Goal: Information Seeking & Learning: Learn about a topic

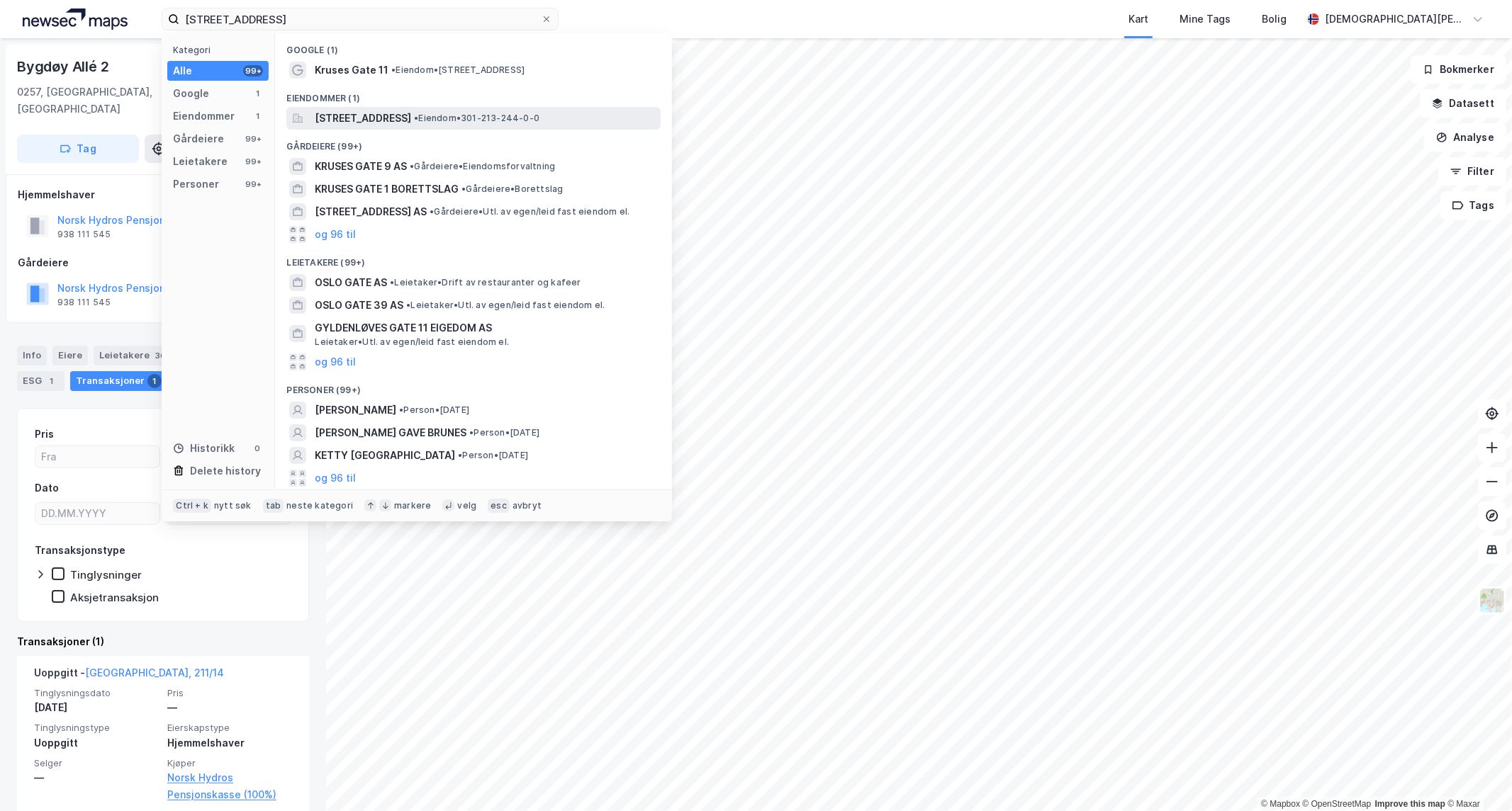
type input "[STREET_ADDRESS]"
click at [394, 116] on span "[STREET_ADDRESS]" at bounding box center [363, 118] width 96 height 17
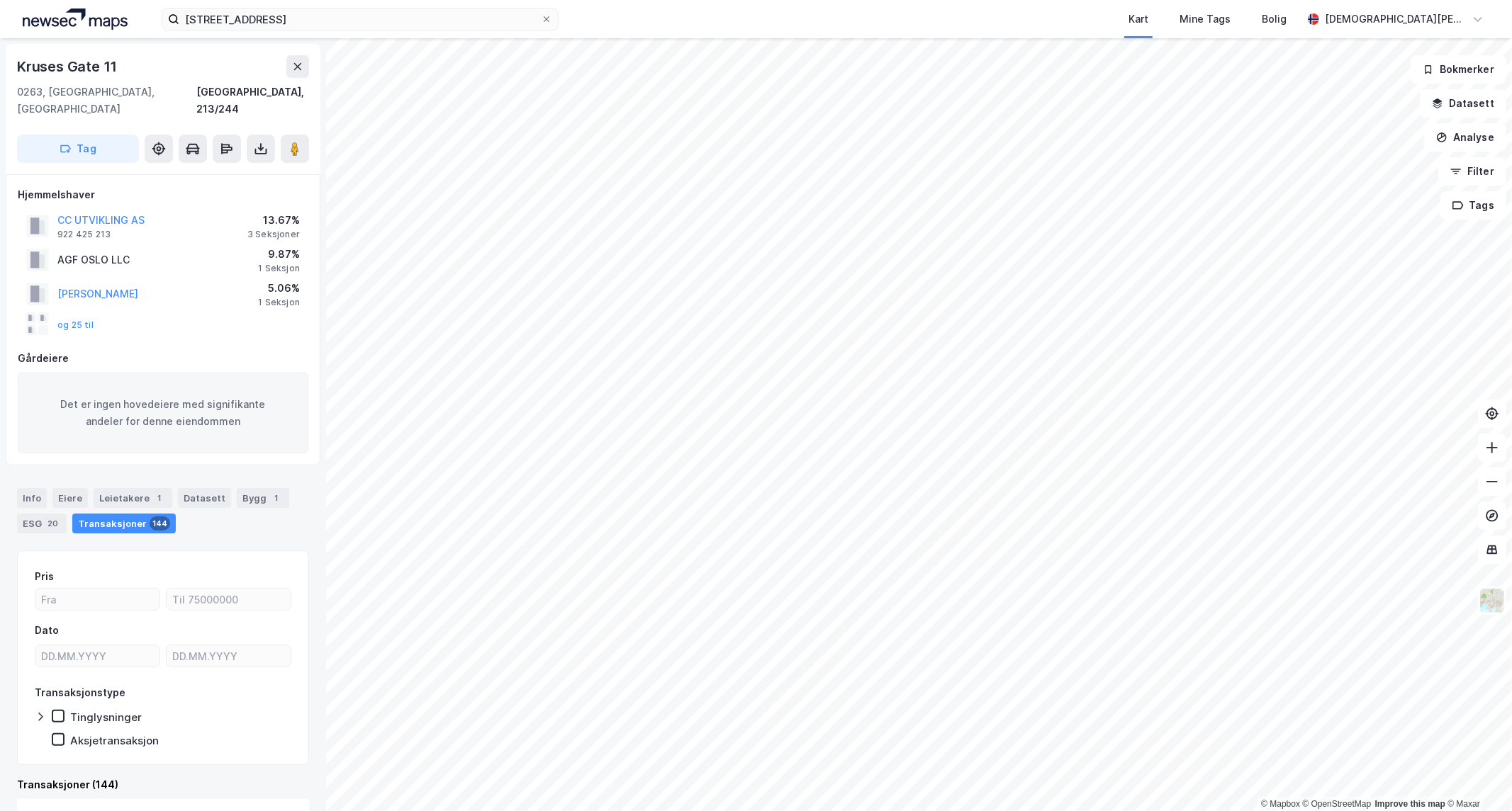
click at [75, 313] on div "og 25 til" at bounding box center [59, 324] width 67 height 23
click at [0, 0] on button "og 25 til" at bounding box center [0, 0] width 0 height 0
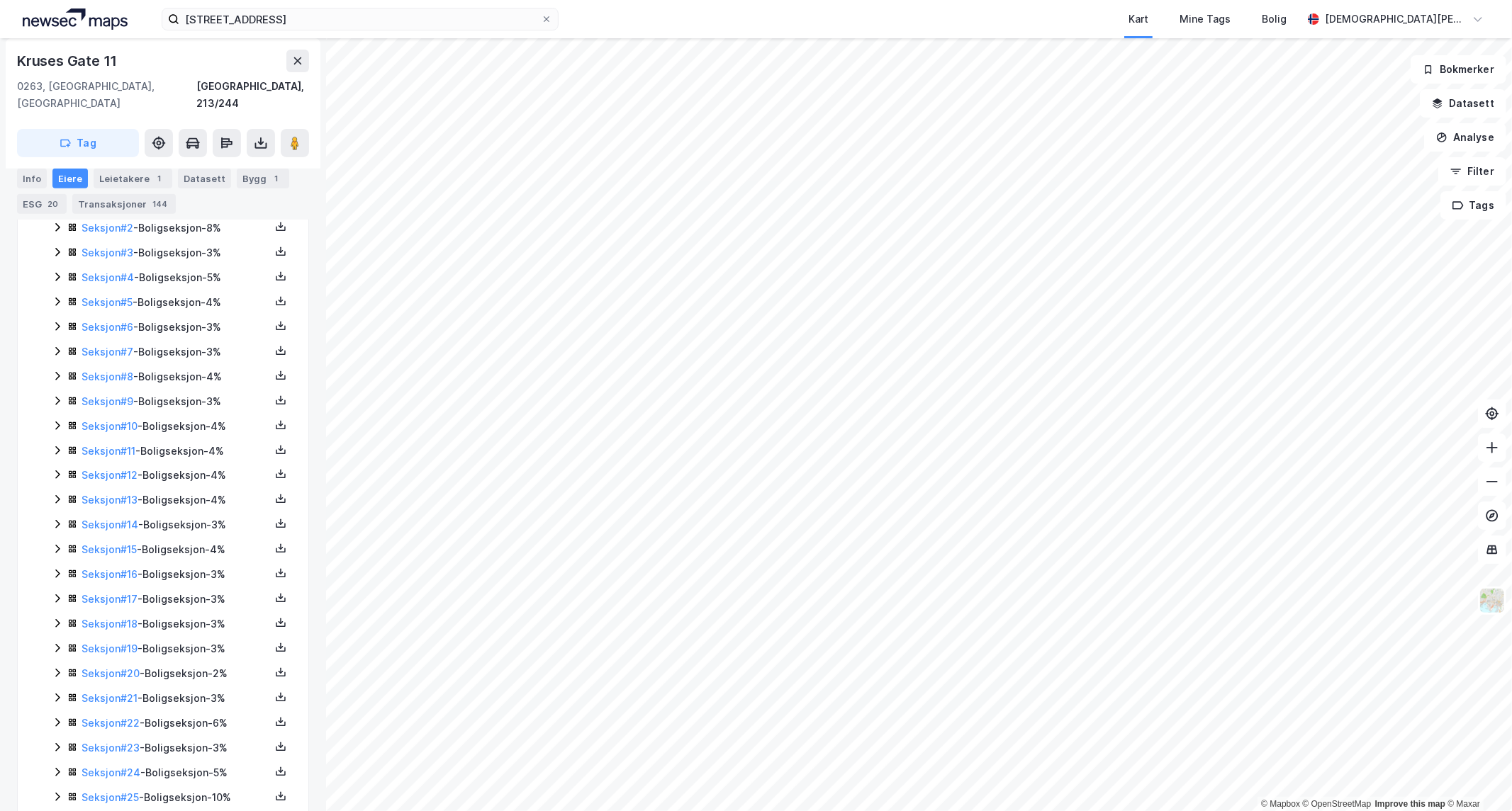
scroll to position [461, 0]
click at [296, 67] on button at bounding box center [298, 61] width 23 height 23
